Goal: Task Accomplishment & Management: Use online tool/utility

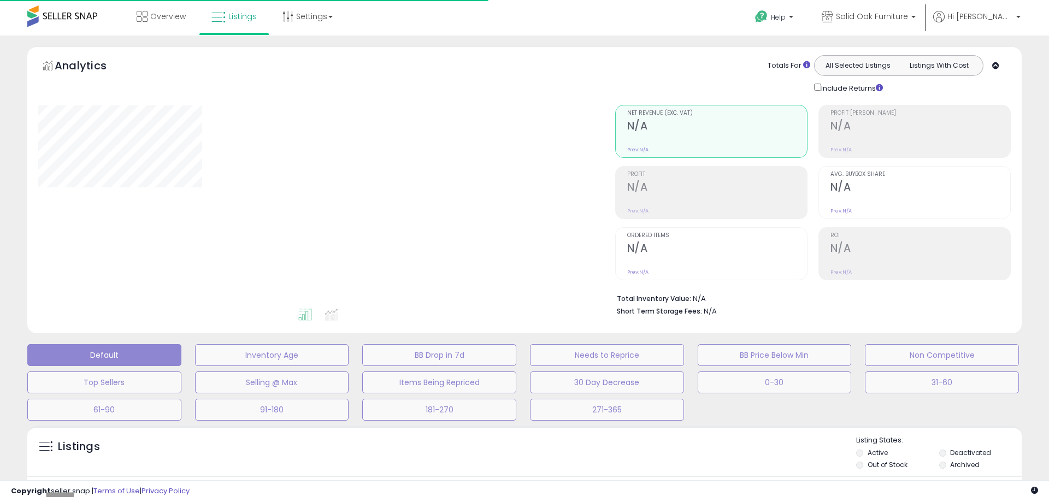
type input "**********"
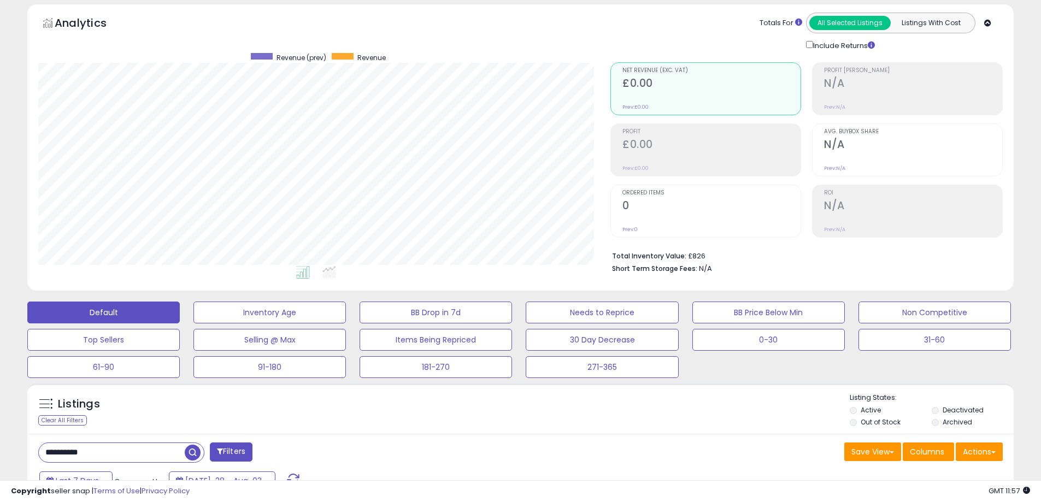
scroll to position [273, 0]
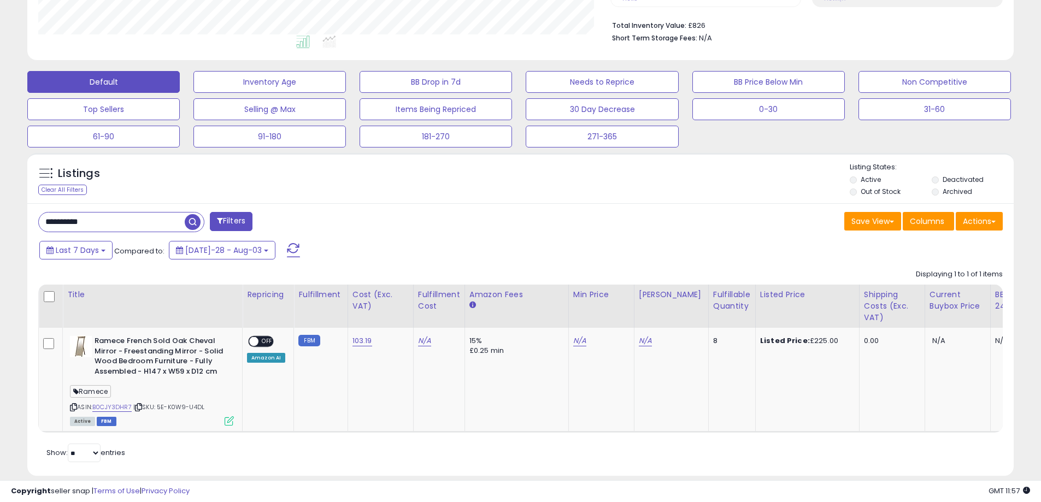
click at [138, 218] on input "**********" at bounding box center [112, 222] width 146 height 19
click at [138, 218] on input "**********" at bounding box center [159, 222] width 240 height 19
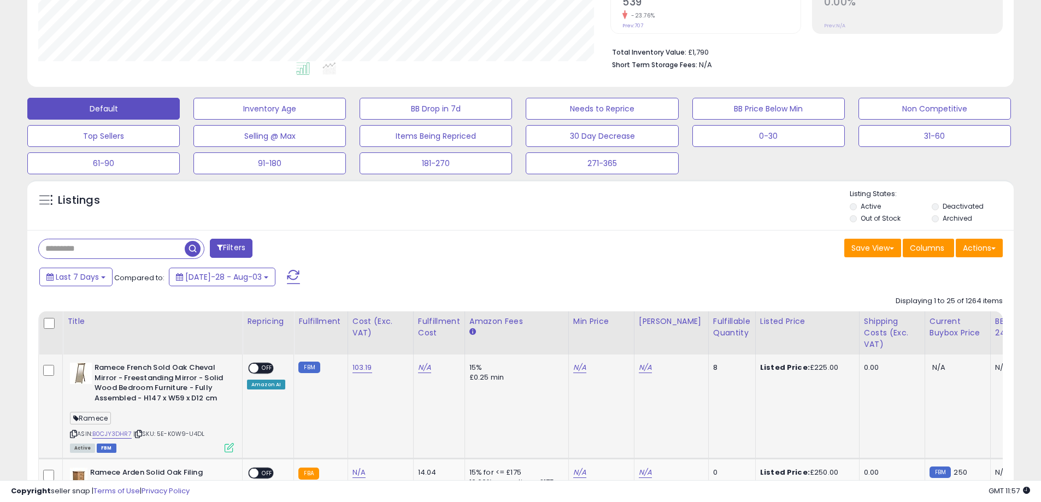
scroll to position [0, 0]
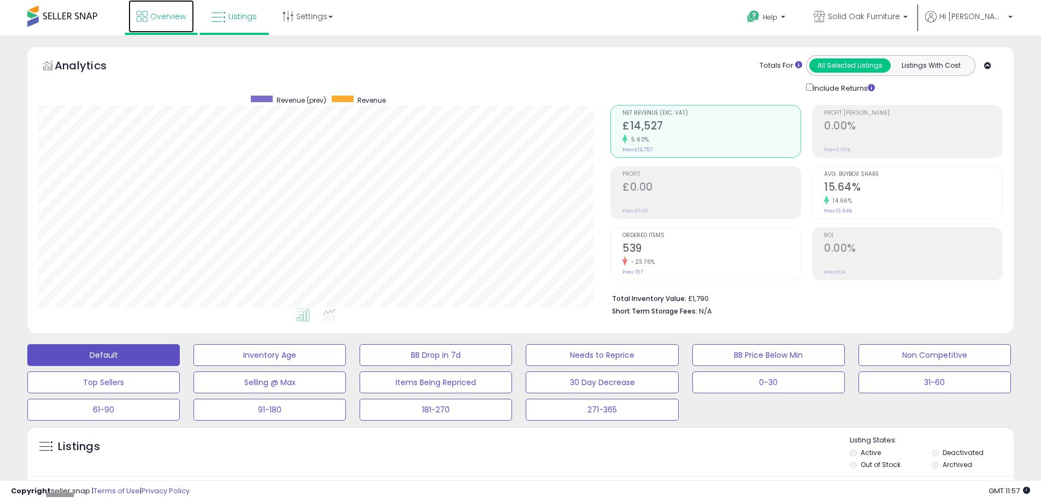
click at [145, 14] on icon at bounding box center [142, 16] width 11 height 11
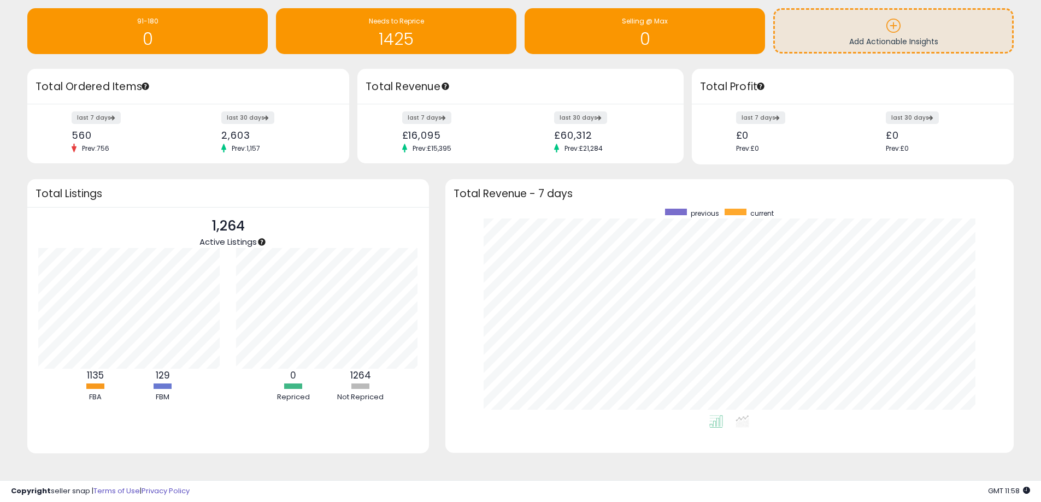
scroll to position [111, 0]
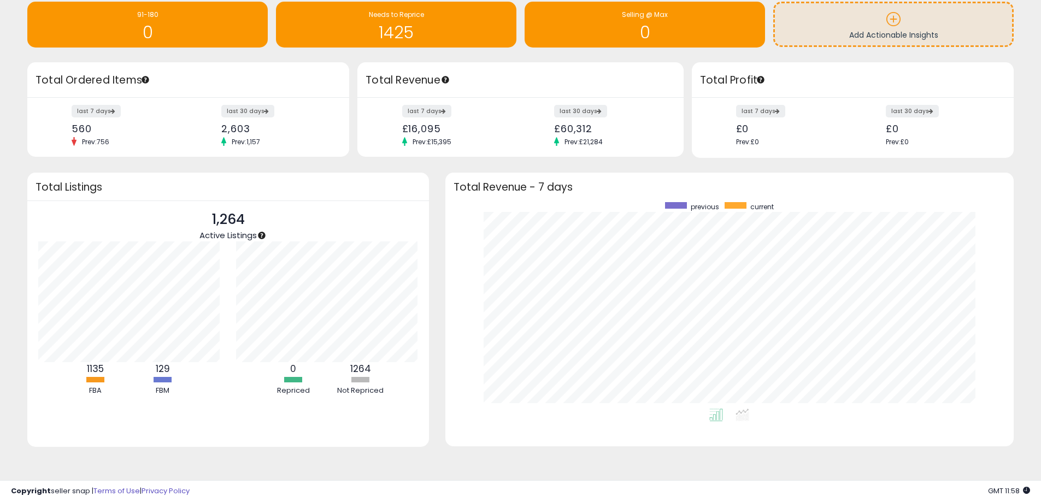
click at [630, 464] on div "Retrieving insights data.. 0-30 0 181-270 0 31-60 0" at bounding box center [520, 205] width 1030 height 539
click at [96, 380] on div at bounding box center [95, 379] width 18 height 5
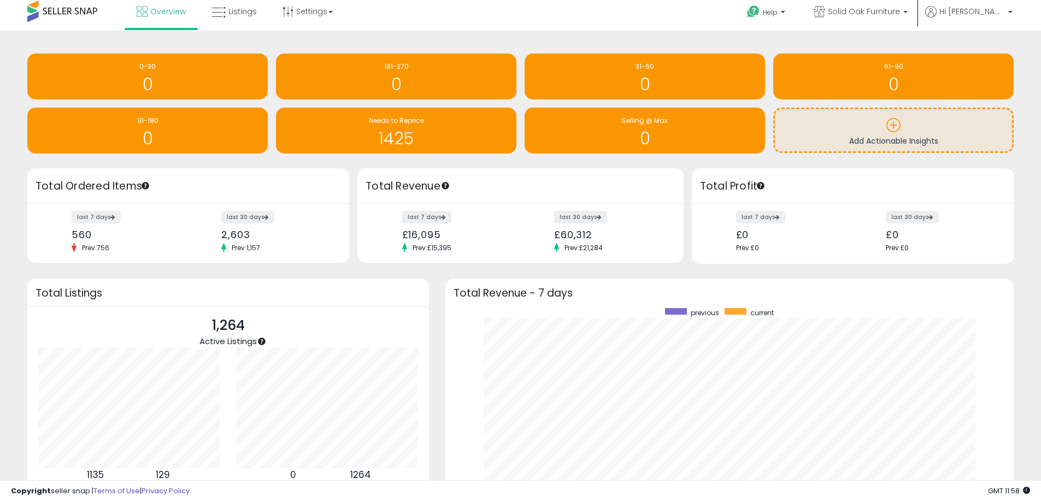
scroll to position [0, 0]
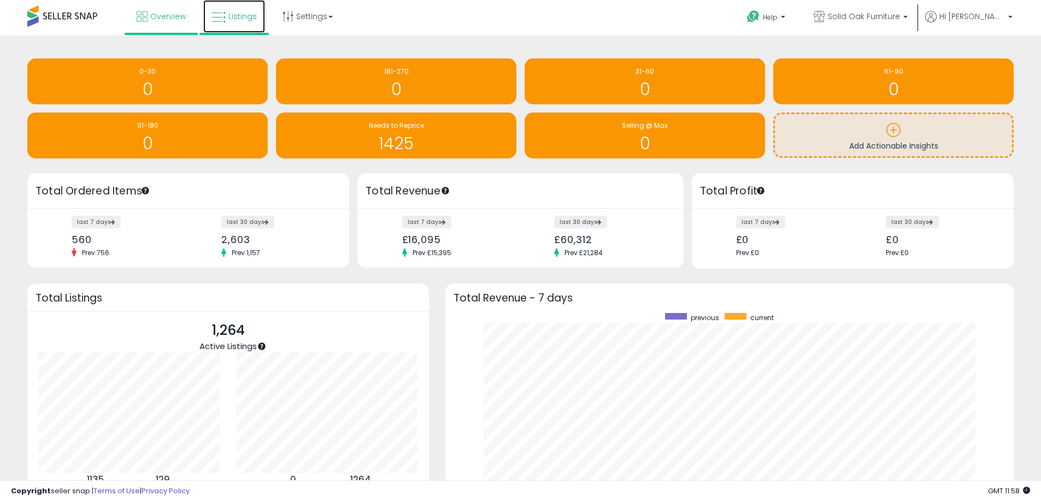
click at [246, 16] on span "Listings" at bounding box center [242, 16] width 28 height 11
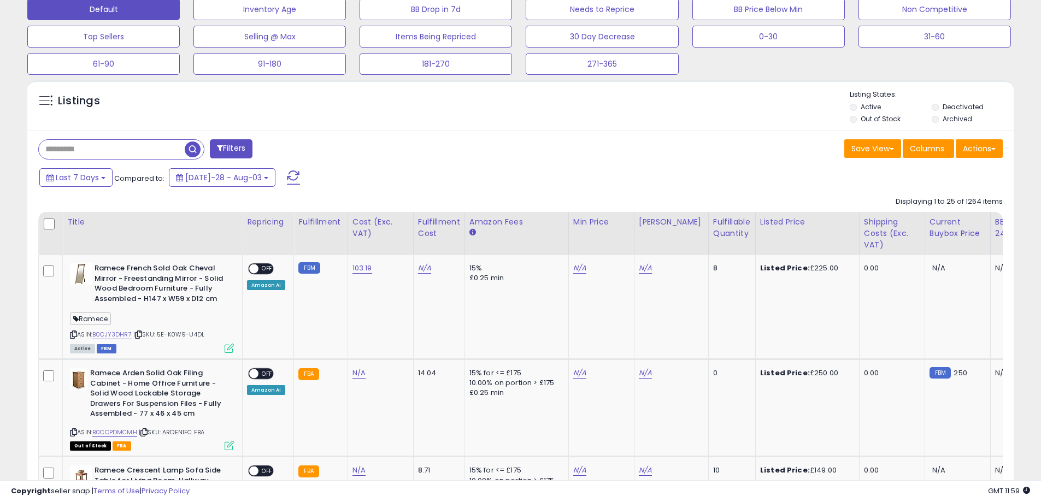
scroll to position [328, 0]
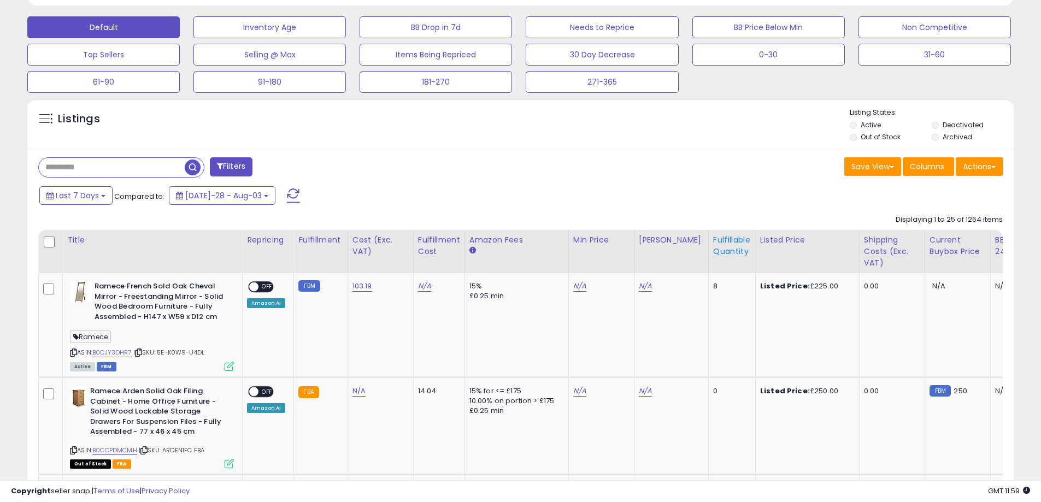
click at [716, 249] on div "Fulfillable Quantity" at bounding box center [732, 245] width 38 height 23
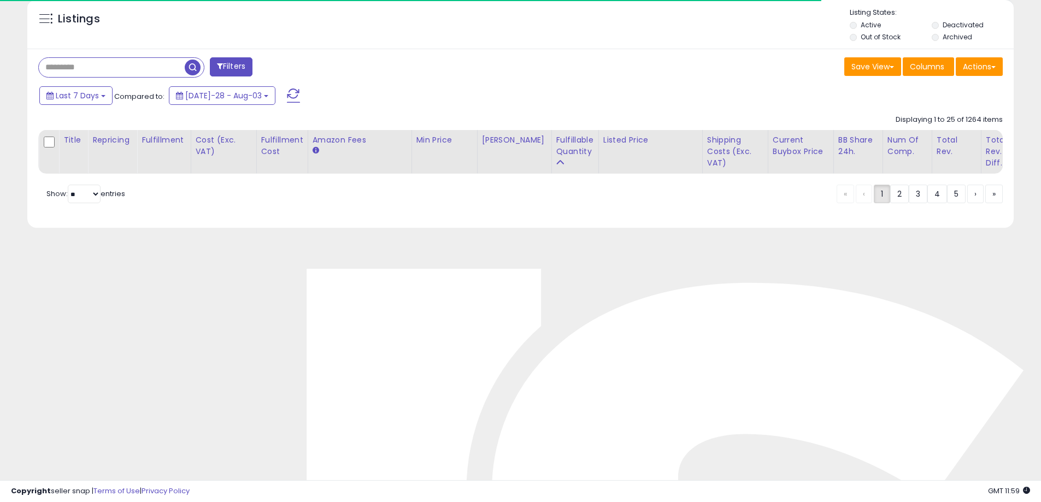
scroll to position [437, 0]
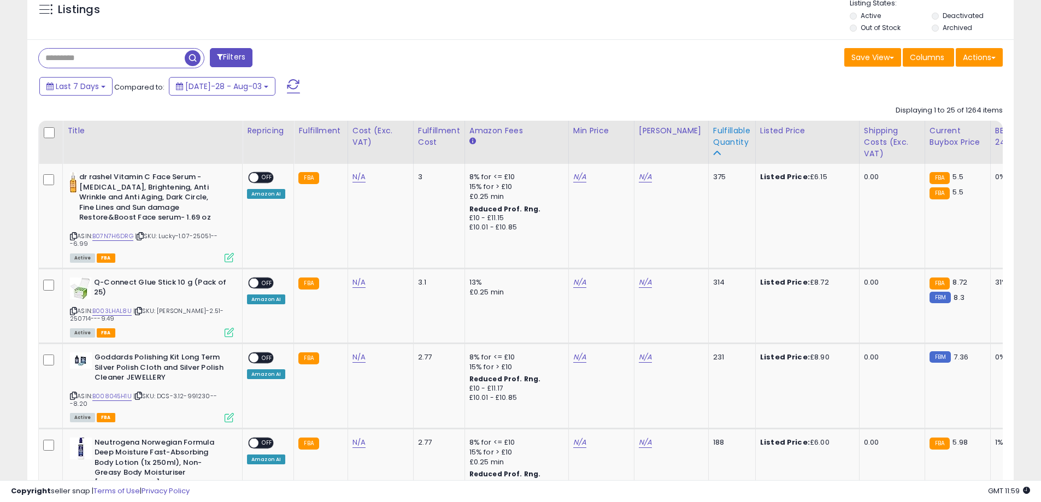
click at [715, 141] on div "Fulfillable Quantity" at bounding box center [732, 136] width 38 height 23
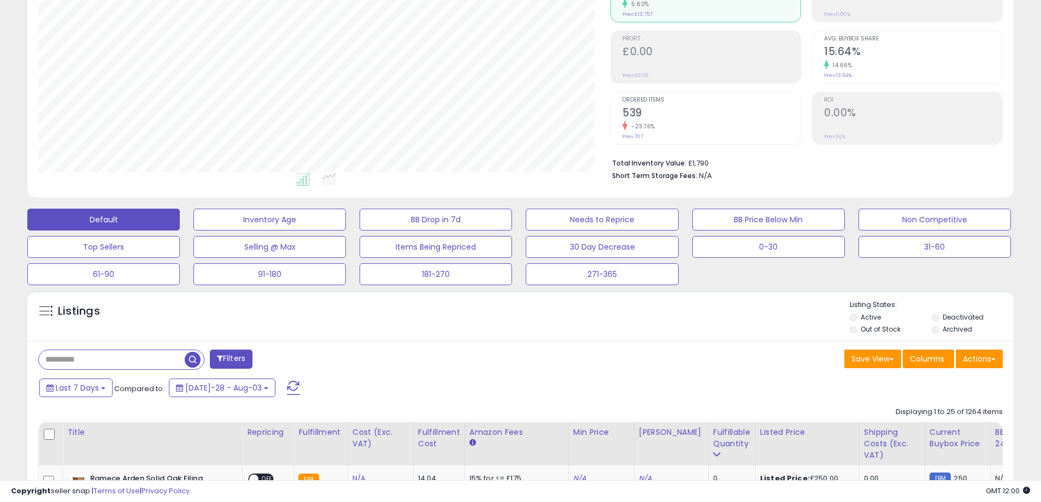
scroll to position [219, 0]
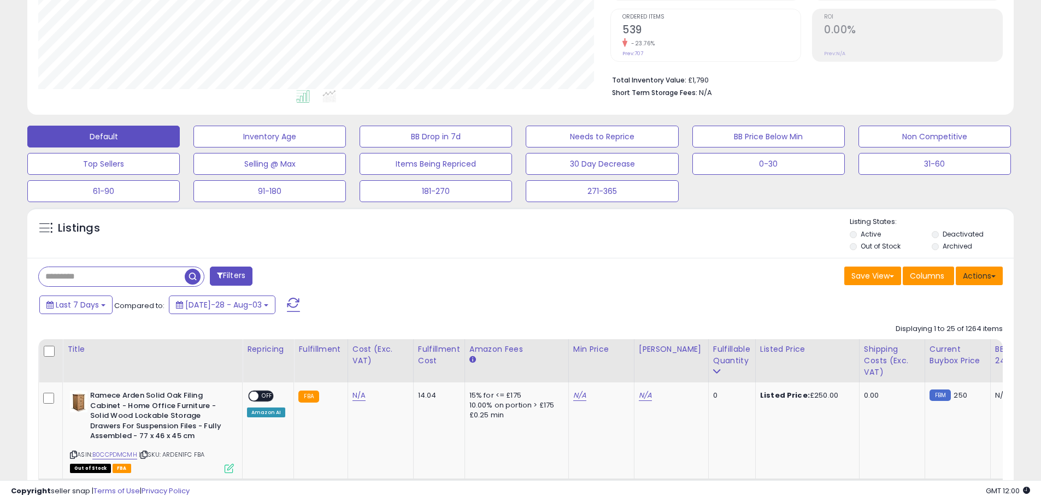
click at [979, 280] on button "Actions" at bounding box center [978, 276] width 47 height 19
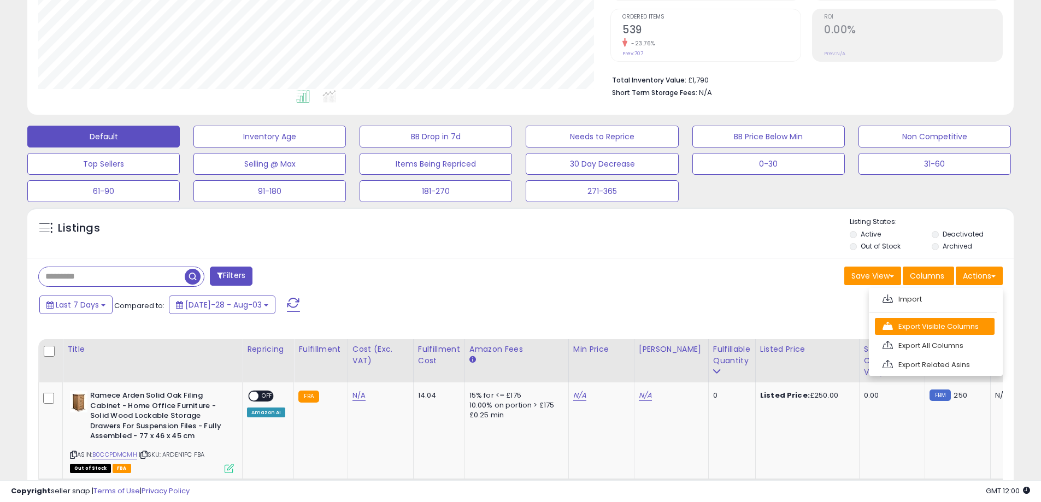
click at [934, 332] on link "Export Visible Columns" at bounding box center [935, 326] width 120 height 17
